Goal: Task Accomplishment & Management: Manage account settings

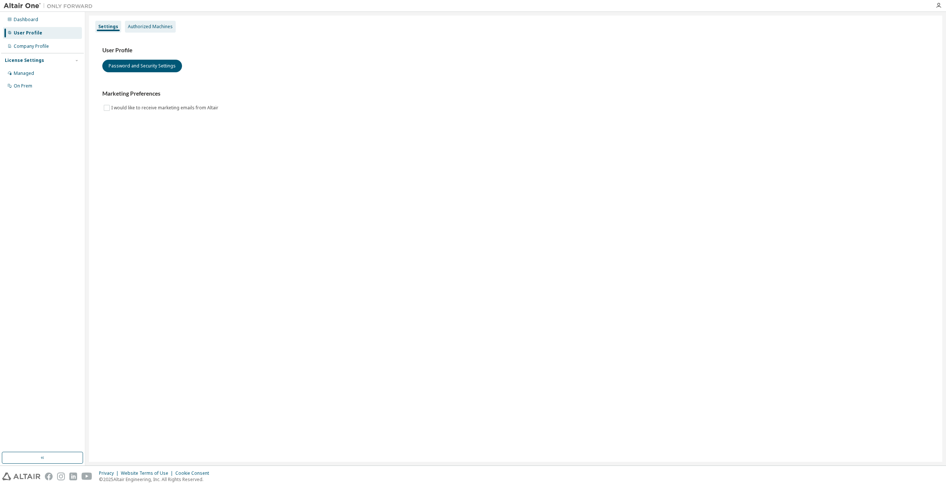
click at [149, 28] on div "Authorized Machines" at bounding box center [150, 27] width 45 height 6
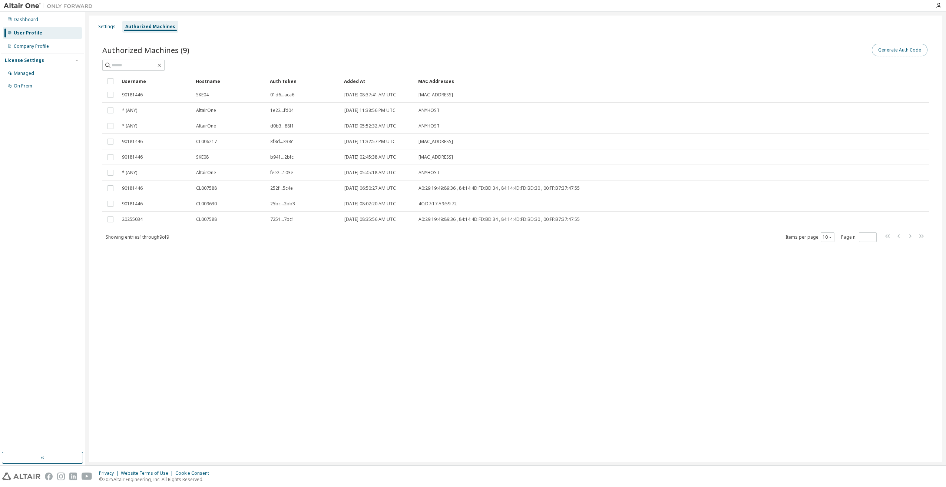
click at [916, 47] on button "Generate Auth Code" at bounding box center [900, 50] width 56 height 13
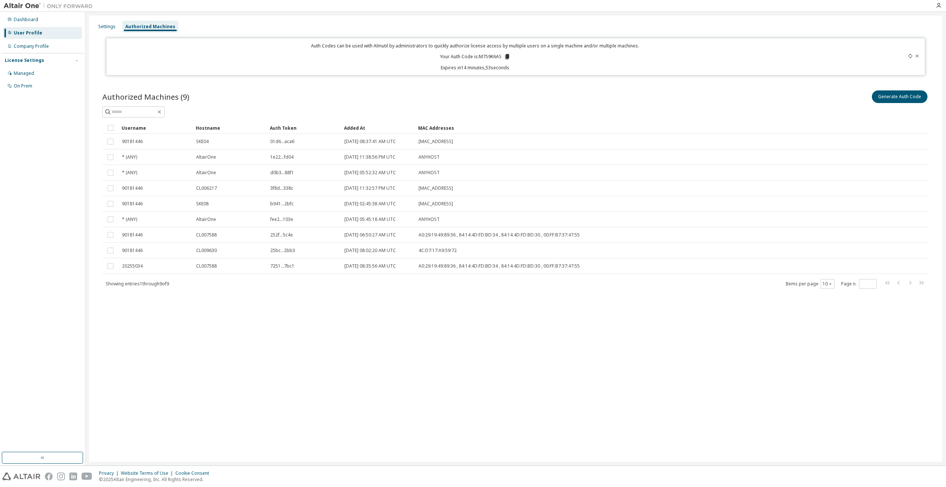
click at [507, 59] on icon at bounding box center [507, 56] width 4 height 5
